Goal: Find specific page/section: Find specific page/section

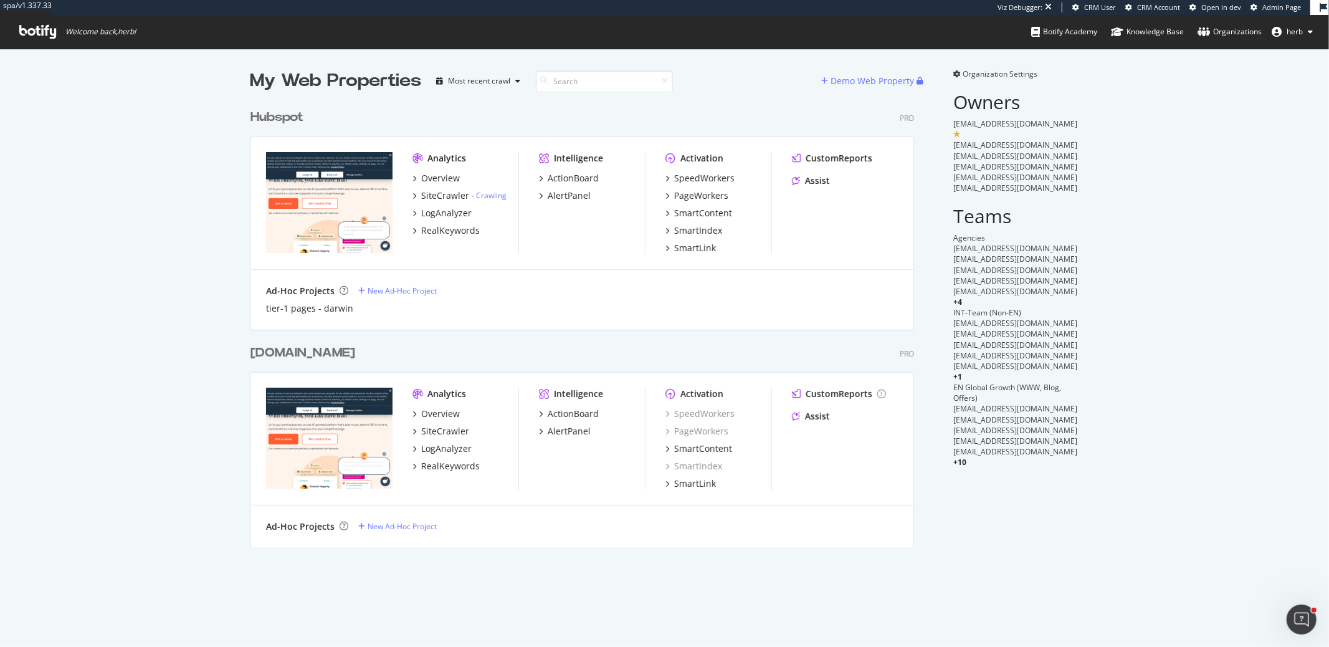
scroll to position [443, 663]
click at [679, 231] on div "SmartIndex" at bounding box center [698, 230] width 48 height 12
